Goal: Information Seeking & Learning: Learn about a topic

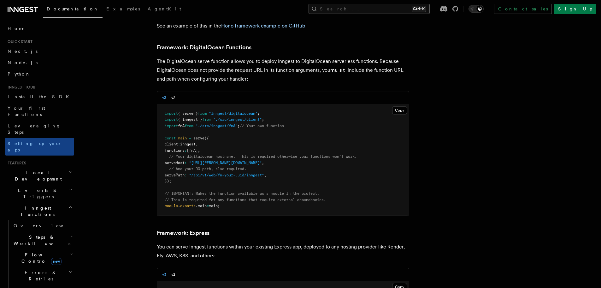
click at [389, 10] on button "Search... Ctrl+K" at bounding box center [369, 9] width 121 height 10
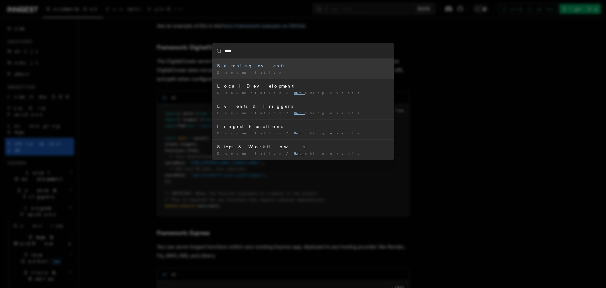
type input "*****"
click at [256, 71] on div "Documentation /" at bounding box center [303, 72] width 172 height 5
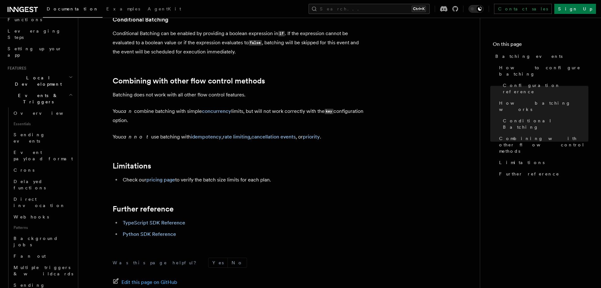
scroll to position [714, 0]
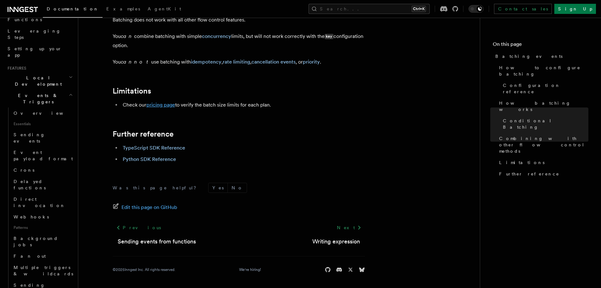
click at [162, 107] on link "pricing page" at bounding box center [160, 105] width 29 height 6
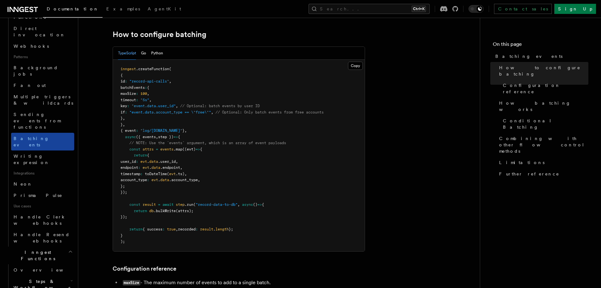
scroll to position [284, 0]
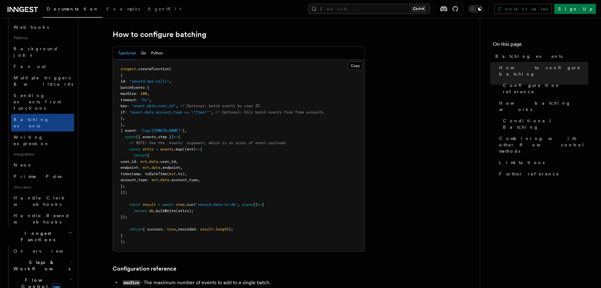
click at [33, 276] on span "Flow Control new" at bounding box center [40, 282] width 58 height 13
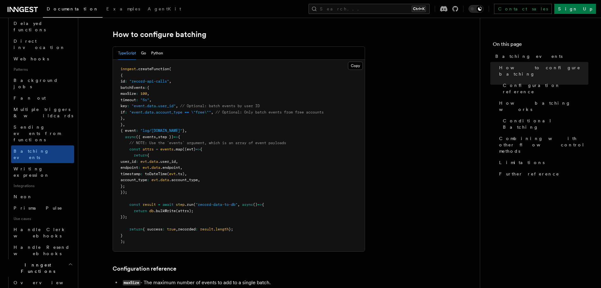
scroll to position [158, 0]
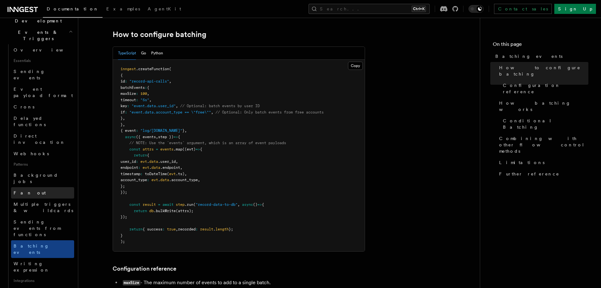
click at [30, 187] on link "Fan out" at bounding box center [42, 192] width 63 height 11
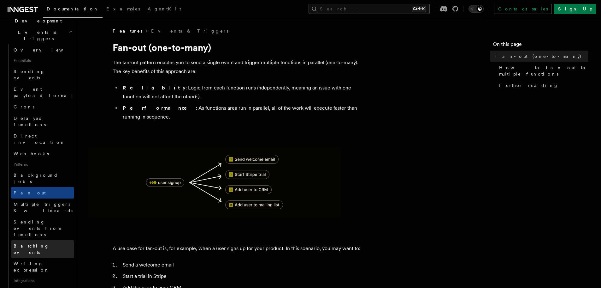
click at [31, 243] on span "Batching events" at bounding box center [32, 248] width 36 height 11
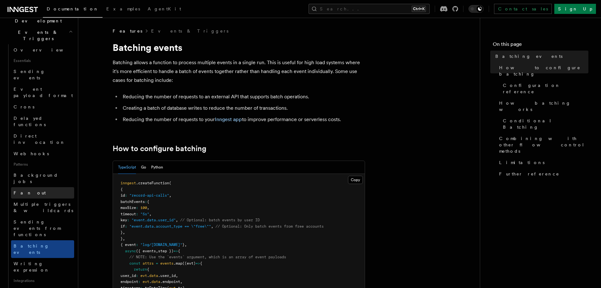
click at [48, 187] on link "Fan out" at bounding box center [42, 192] width 63 height 11
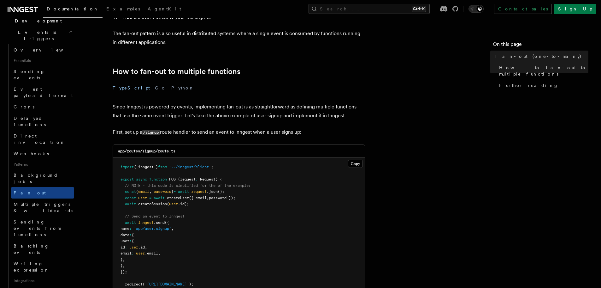
scroll to position [284, 0]
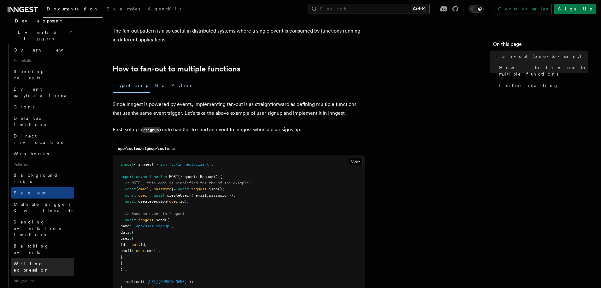
click at [37, 258] on link "Writing expression" at bounding box center [42, 267] width 63 height 18
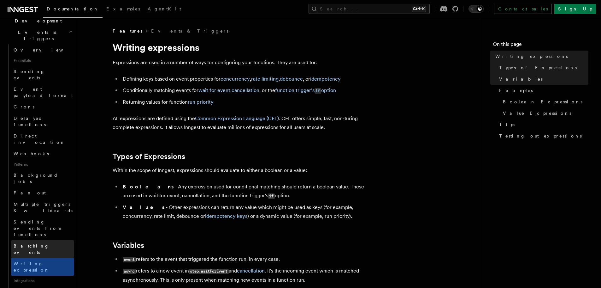
click at [37, 243] on span "Batching events" at bounding box center [32, 248] width 36 height 11
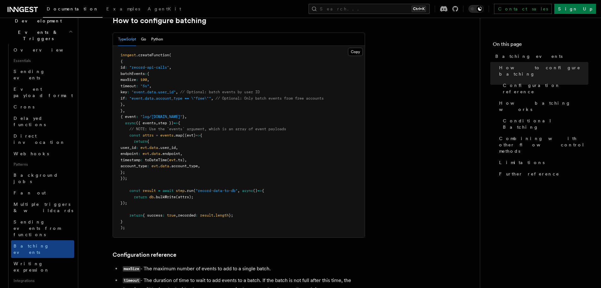
scroll to position [126, 0]
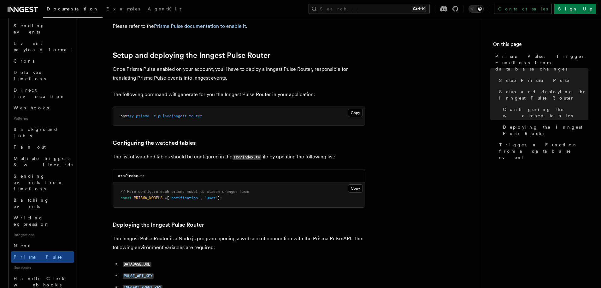
scroll to position [189, 0]
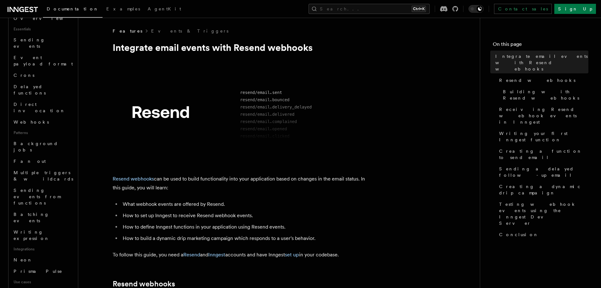
scroll to position [95, 0]
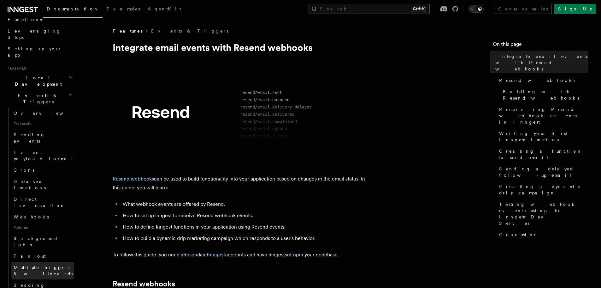
click at [50, 264] on span "Multiple triggers & wildcards" at bounding box center [44, 270] width 61 height 13
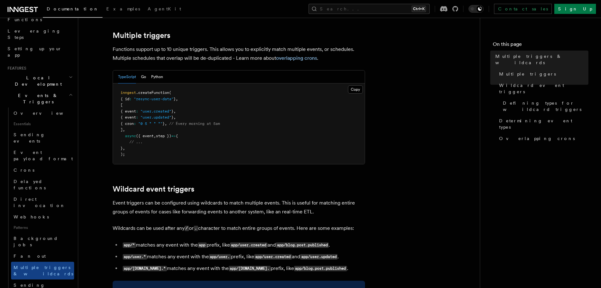
scroll to position [189, 0]
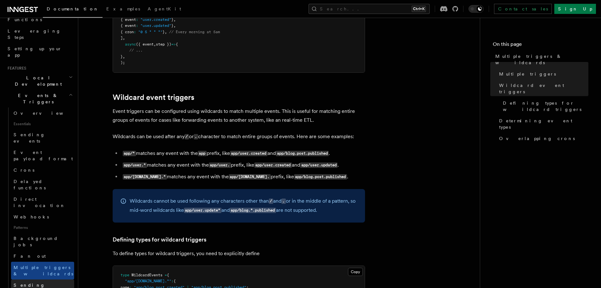
click at [38, 282] on span "Sending events from functions" at bounding box center [44, 291] width 61 height 19
